Goal: Information Seeking & Learning: Learn about a topic

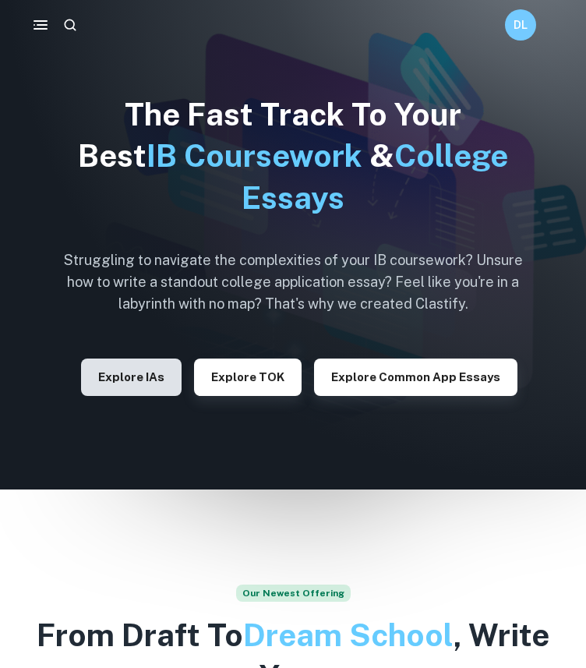
click at [138, 366] on button "Explore IAs" at bounding box center [131, 377] width 101 height 37
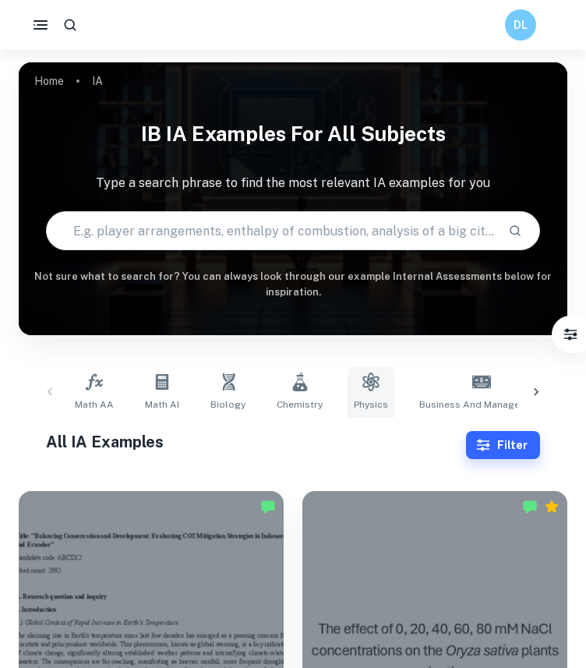
click at [360, 397] on link "Physics" at bounding box center [371, 392] width 47 height 51
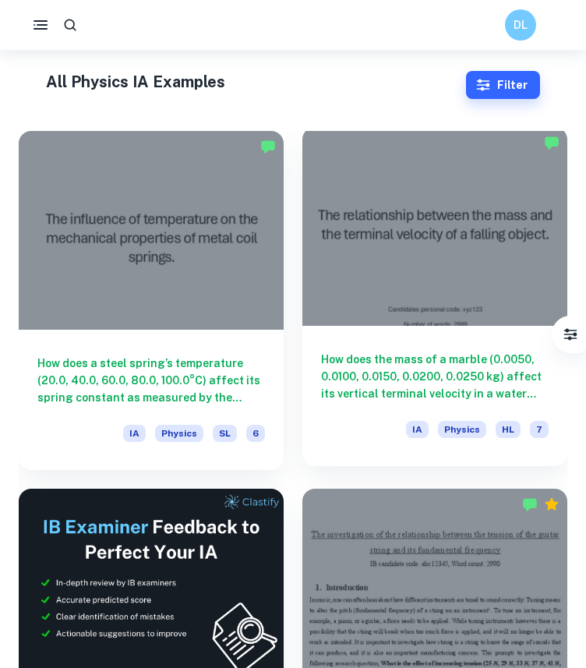
scroll to position [367, 0]
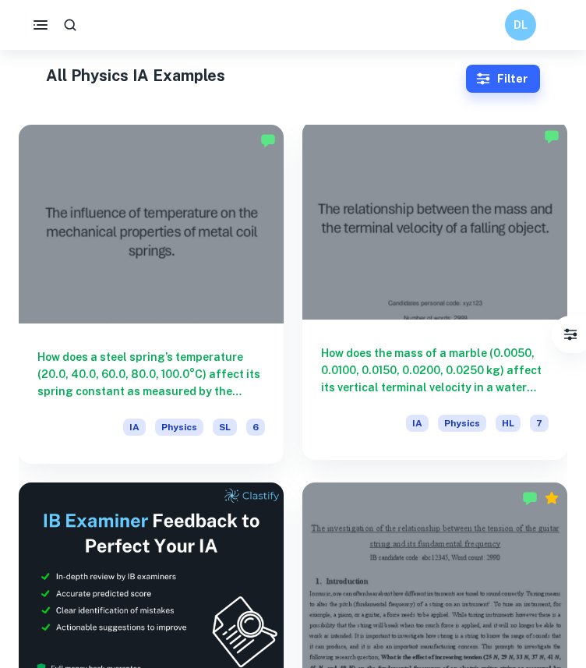
click at [390, 351] on h6 "How does the mass of a marble (0.0050, 0.0100, 0.0150, 0.0200, 0.0250 kg) affec…" at bounding box center [435, 370] width 228 height 51
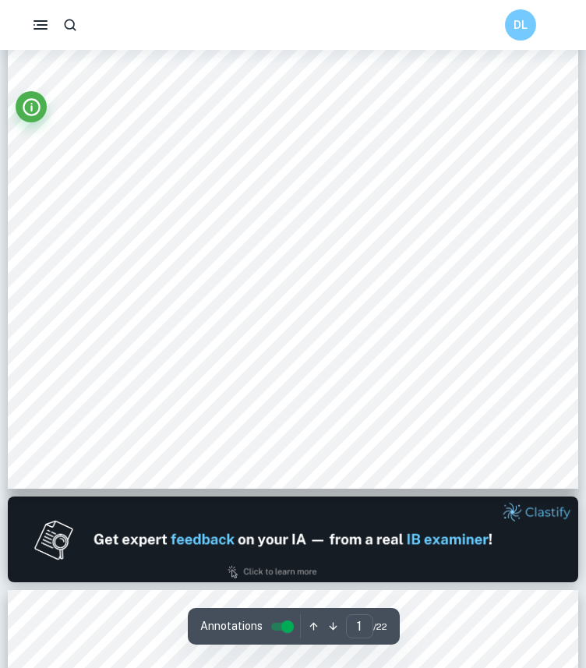
type input "2"
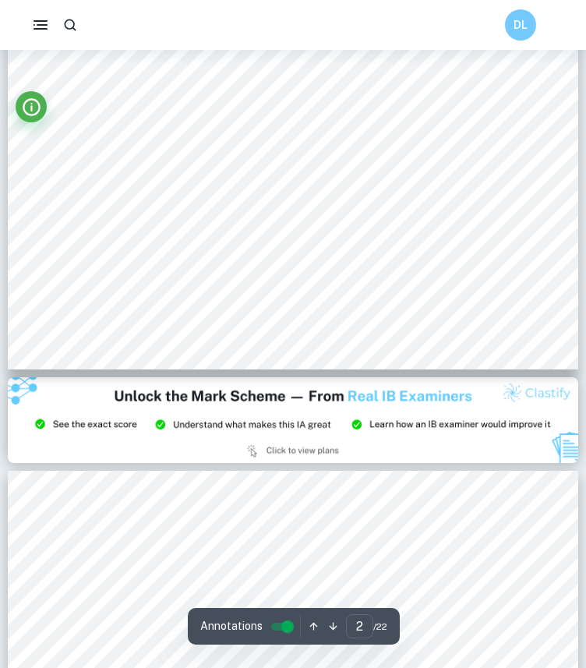
scroll to position [1413, 0]
